Goal: Information Seeking & Learning: Understand process/instructions

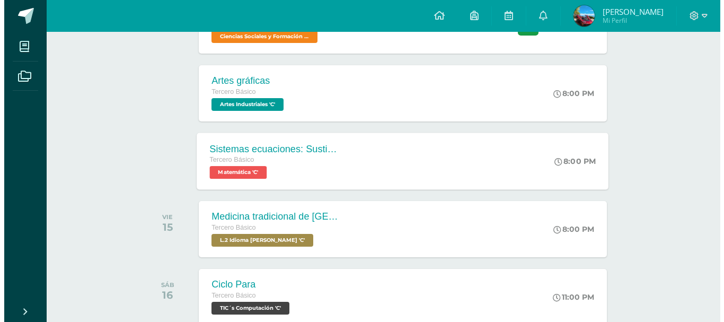
scroll to position [159, 0]
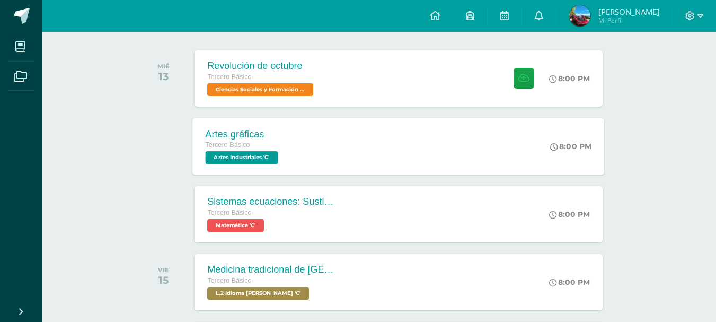
drag, startPoint x: 333, startPoint y: 156, endPoint x: 315, endPoint y: 128, distance: 33.4
click at [333, 156] on div "Artes gráficas Tercero Básico Artes Industriales 'C' 8:00 PM Artes gráficas Art…" at bounding box center [399, 146] width 412 height 57
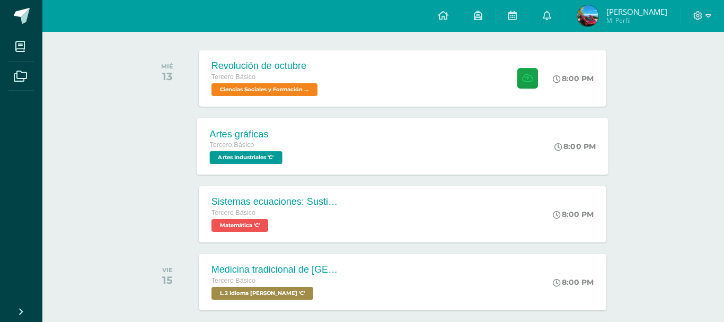
click at [328, 150] on div "Cargando contenido" at bounding box center [361, 187] width 381 height 92
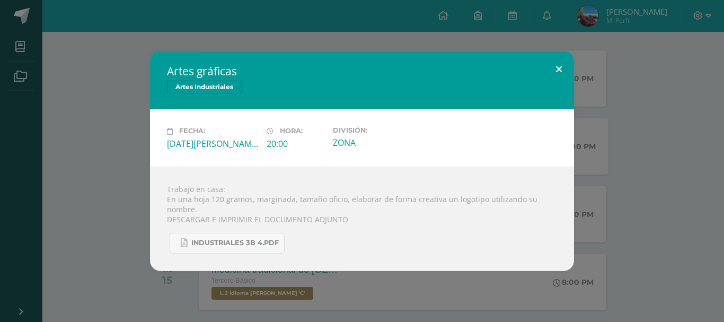
click at [549, 71] on button at bounding box center [559, 69] width 30 height 36
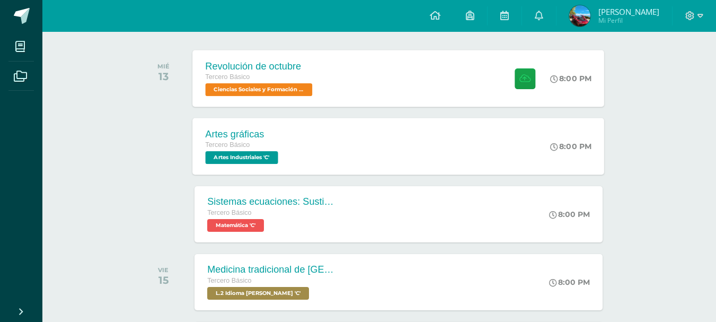
click at [340, 87] on div "Revolución de octubre Tercero Básico Ciencias Sociales y Formación Ciudadana 'C…" at bounding box center [399, 78] width 412 height 57
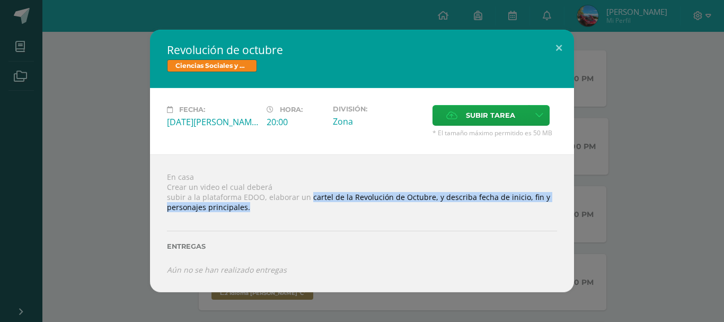
drag, startPoint x: 309, startPoint y: 196, endPoint x: 271, endPoint y: 212, distance: 41.3
click at [271, 212] on div "En casa Crear un video el cual deberá subir a la plataforma EDOO, elaborar un c…" at bounding box center [362, 222] width 424 height 137
copy div "cartel de la Revolución de Octubre, y describa fecha de inicio, fin y personaje…"
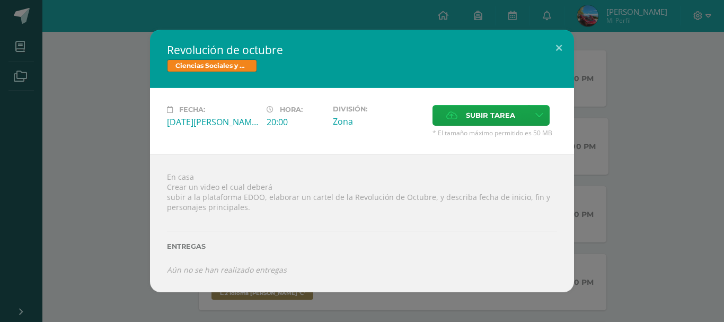
click at [313, 161] on div "En casa Crear un video el cual deberá subir a la plataforma EDOO, elaborar un c…" at bounding box center [362, 222] width 424 height 137
click at [565, 51] on button at bounding box center [559, 48] width 30 height 36
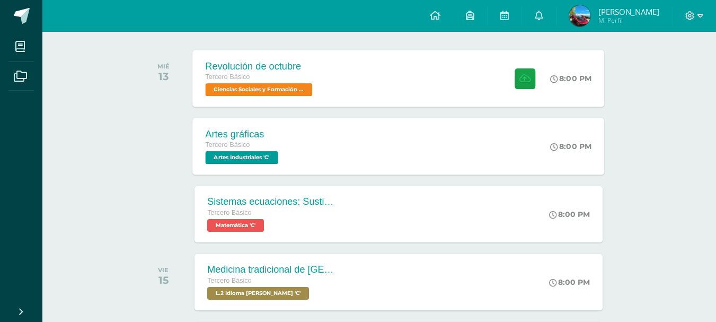
click at [340, 88] on div "Revolución de octubre Tercero Básico Ciencias Sociales y Formación Ciudadana 'C…" at bounding box center [399, 78] width 412 height 57
